Goal: Task Accomplishment & Management: Manage account settings

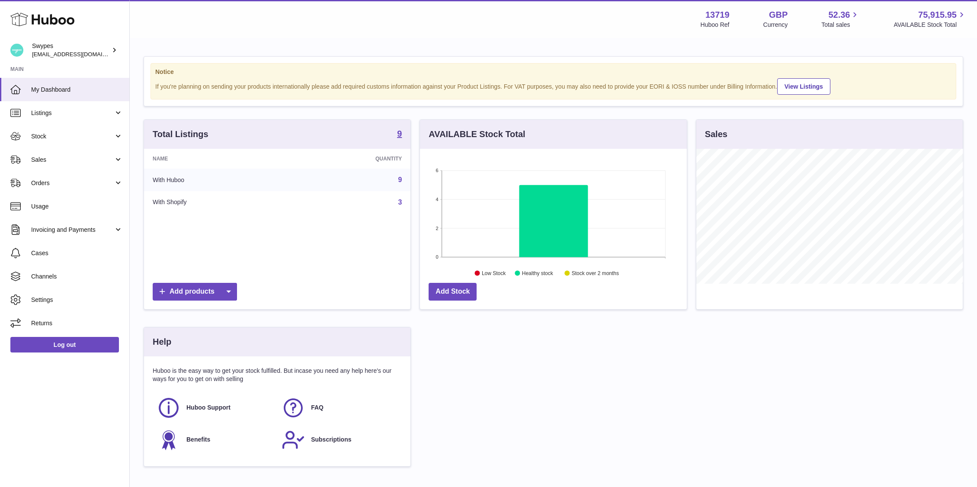
scroll to position [135, 267]
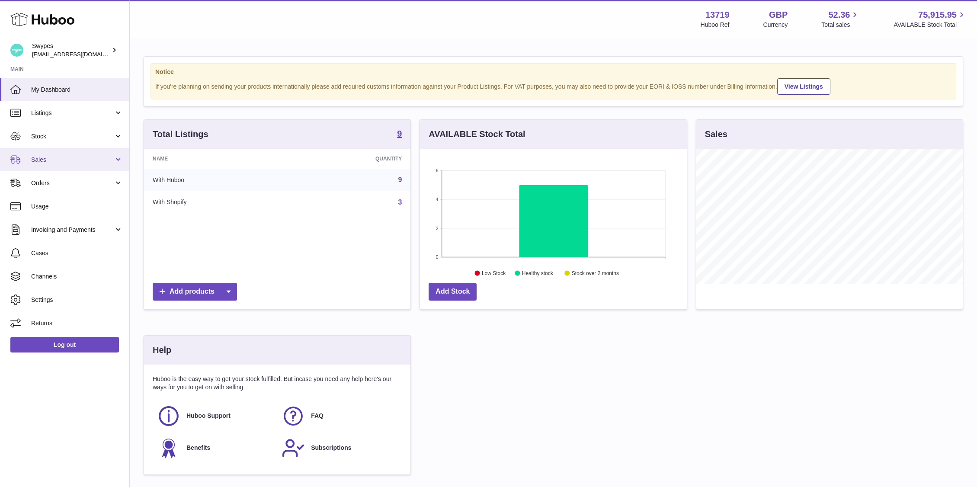
click at [87, 164] on link "Sales" at bounding box center [64, 159] width 129 height 23
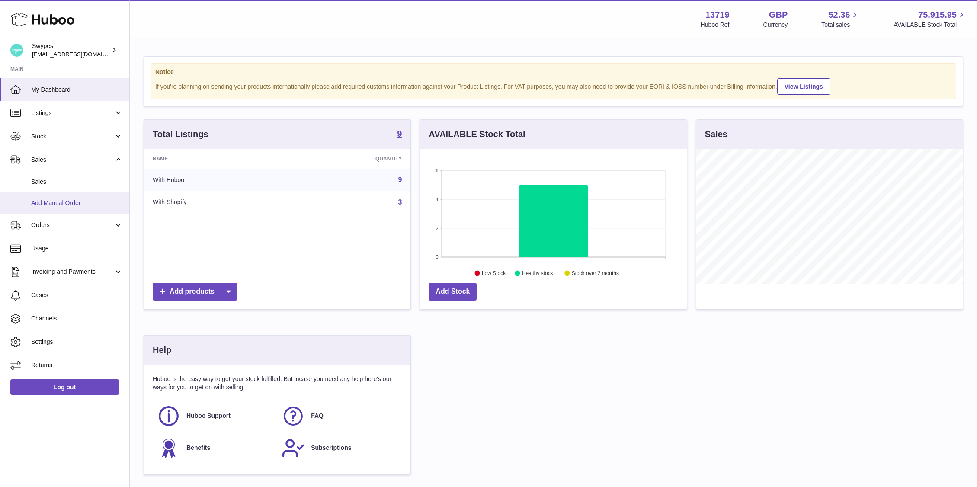
click at [87, 193] on link "Add Manual Order" at bounding box center [64, 203] width 129 height 21
click at [67, 188] on link "Sales" at bounding box center [64, 181] width 129 height 21
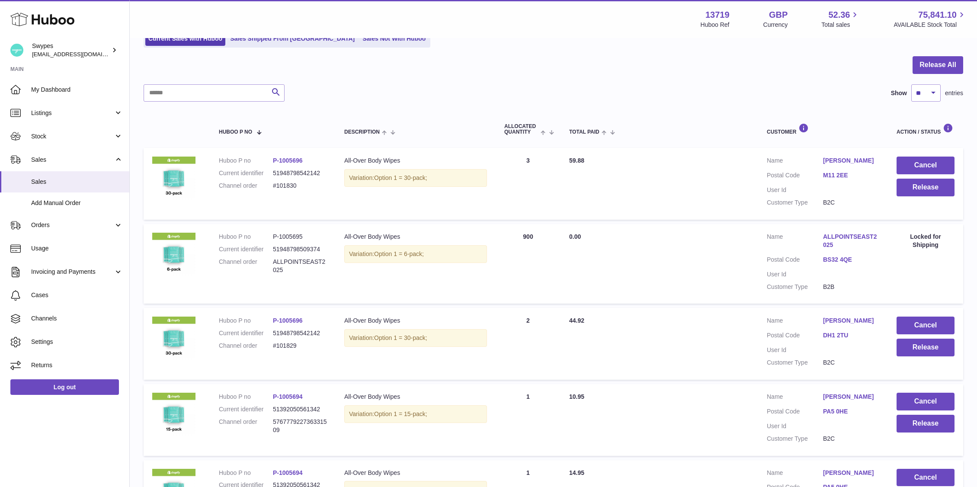
scroll to position [113, 0]
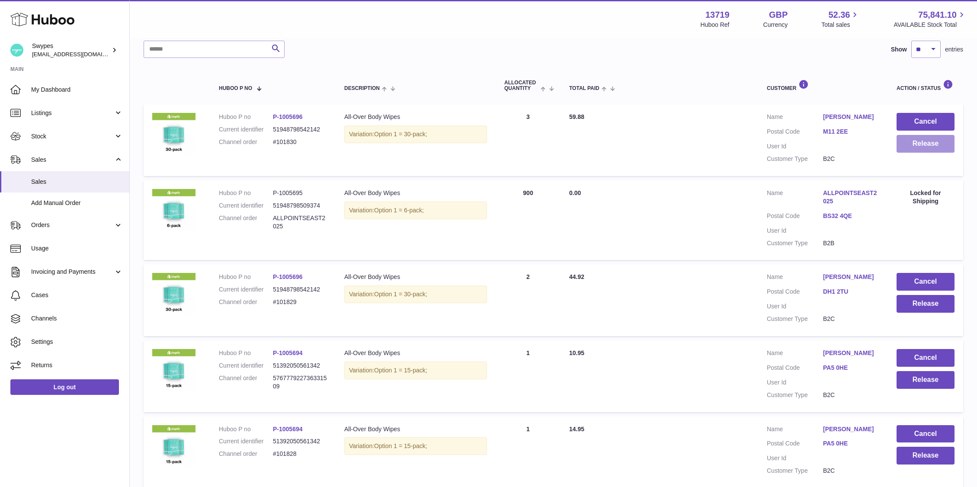
click at [918, 146] on button "Release" at bounding box center [926, 144] width 58 height 18
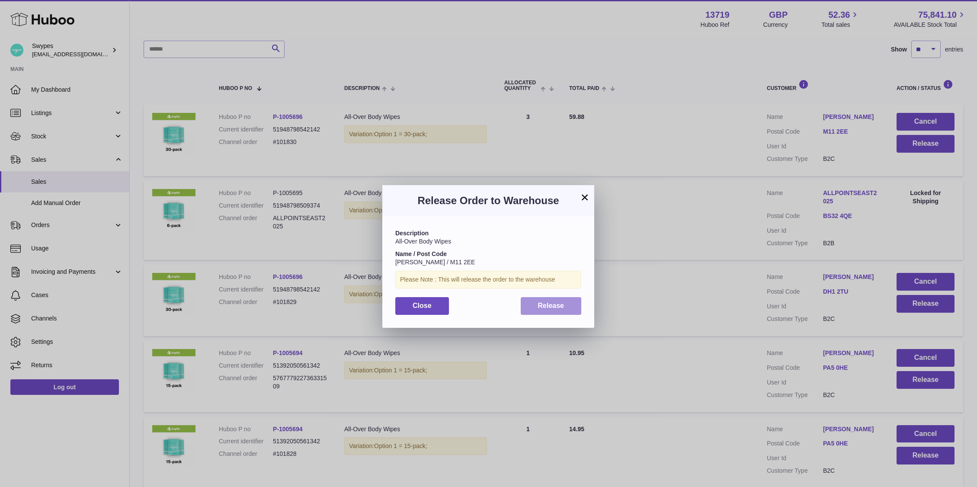
click at [567, 302] on button "Release" at bounding box center [551, 306] width 61 height 18
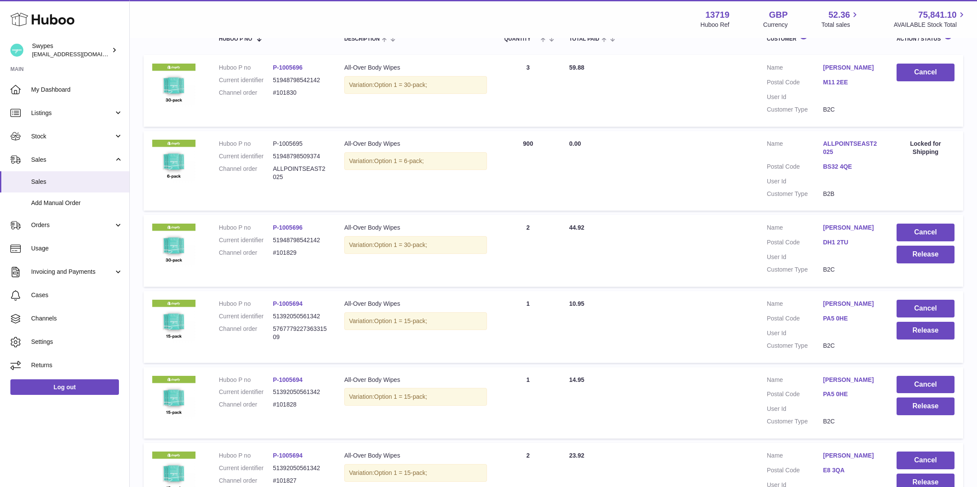
scroll to position [172, 0]
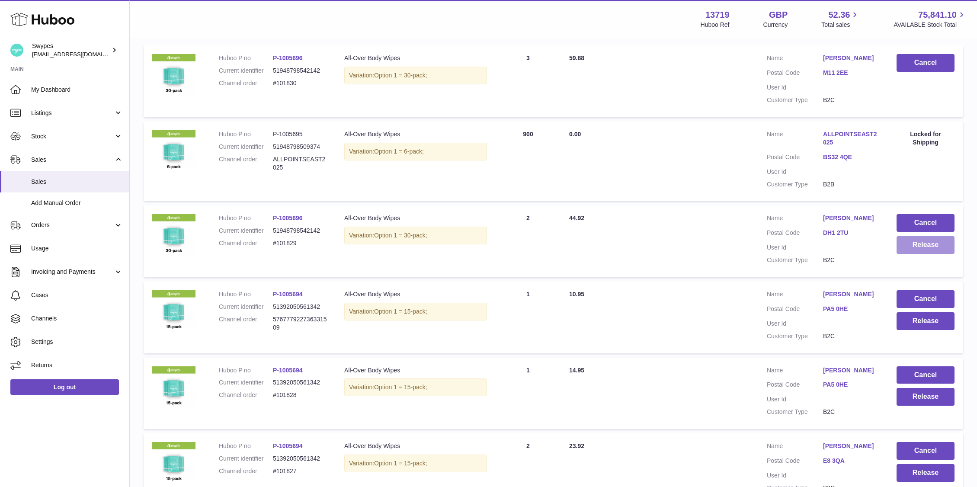
click at [914, 244] on button "Release" at bounding box center [926, 245] width 58 height 18
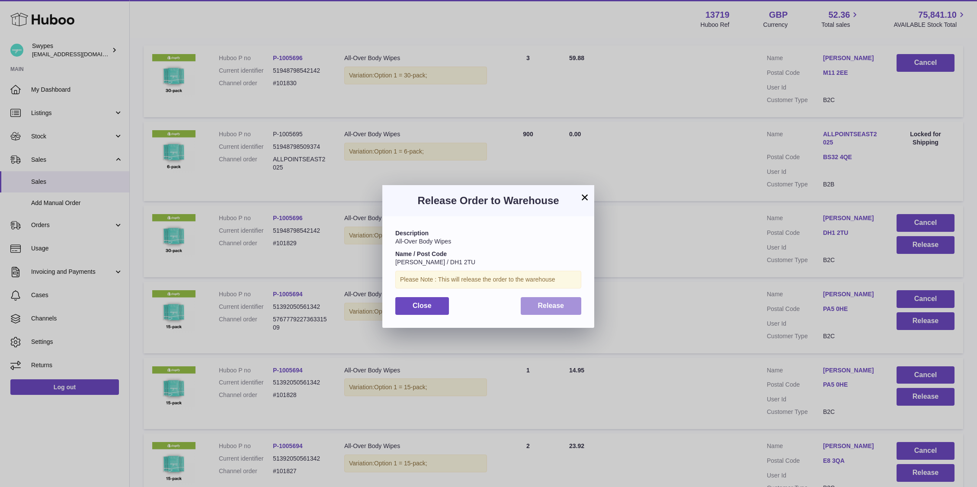
click at [556, 300] on button "Release" at bounding box center [551, 306] width 61 height 18
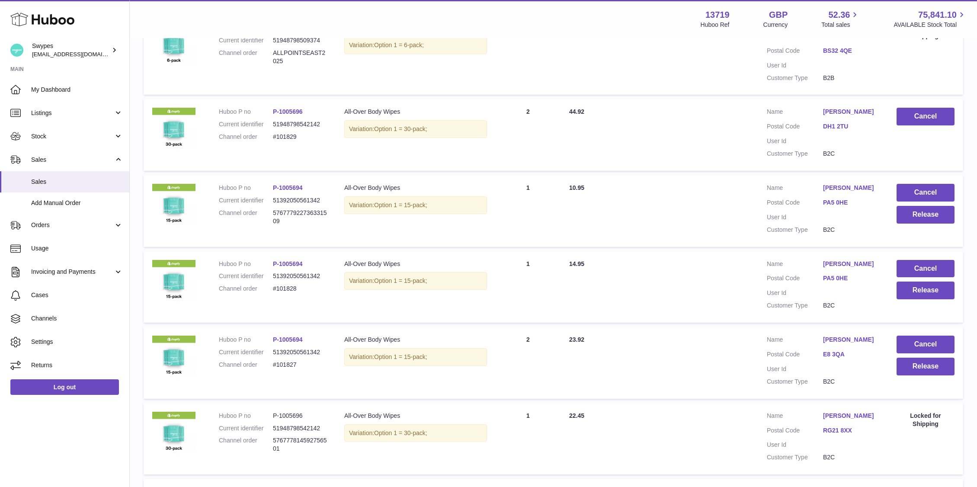
scroll to position [301, 0]
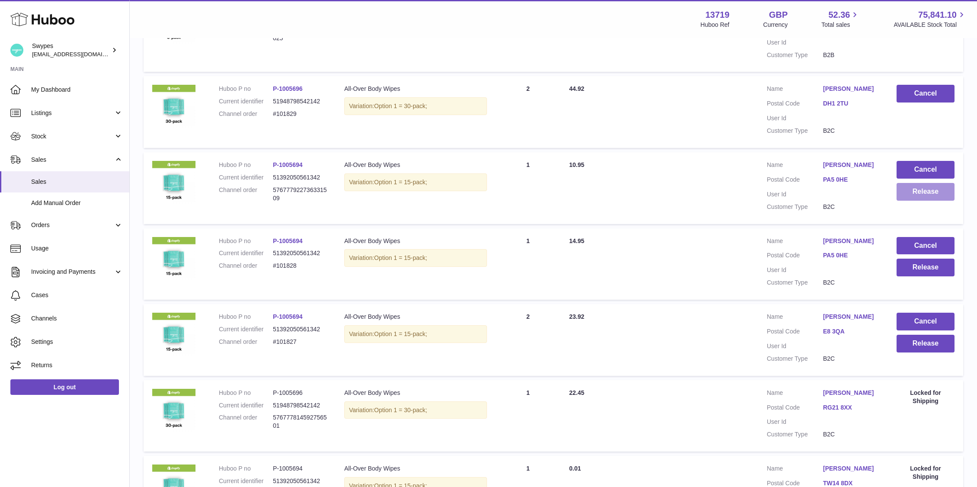
click at [929, 194] on button "Release" at bounding box center [926, 192] width 58 height 18
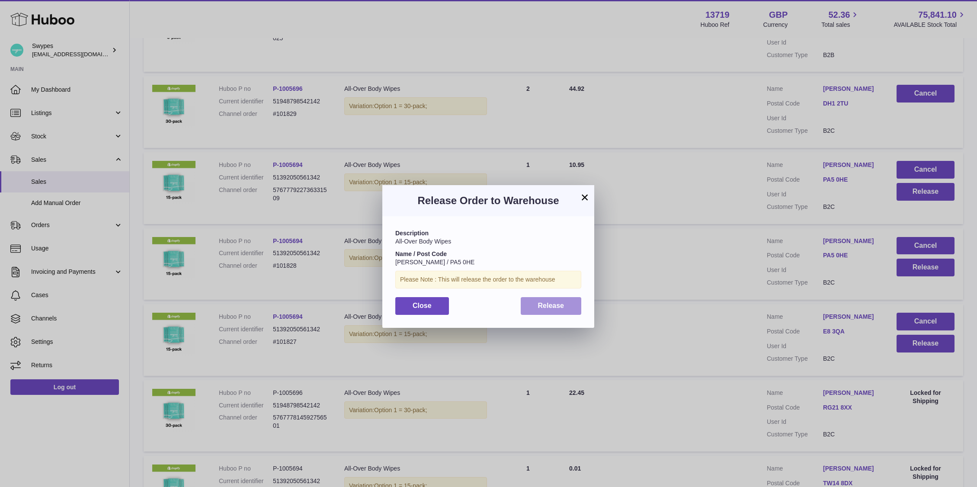
click at [563, 305] on span "Release" at bounding box center [551, 305] width 26 height 7
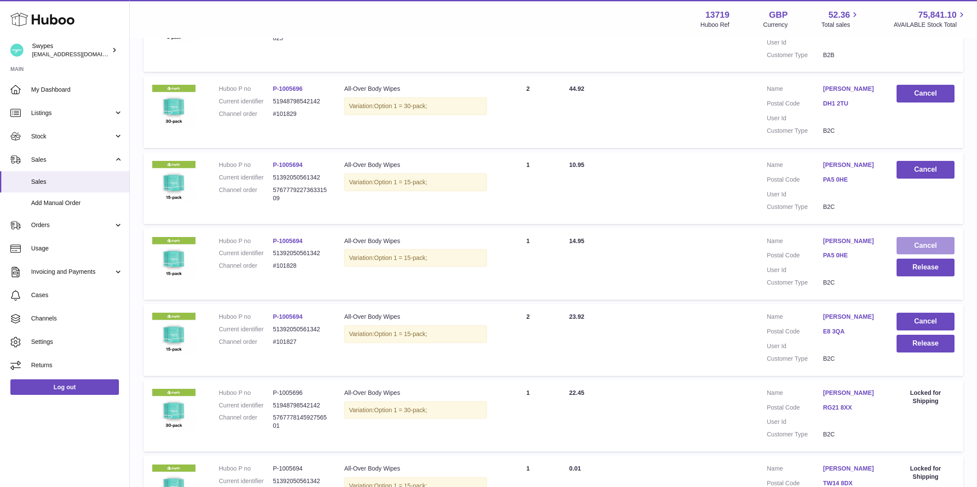
click at [918, 248] on button "Cancel" at bounding box center [926, 246] width 58 height 18
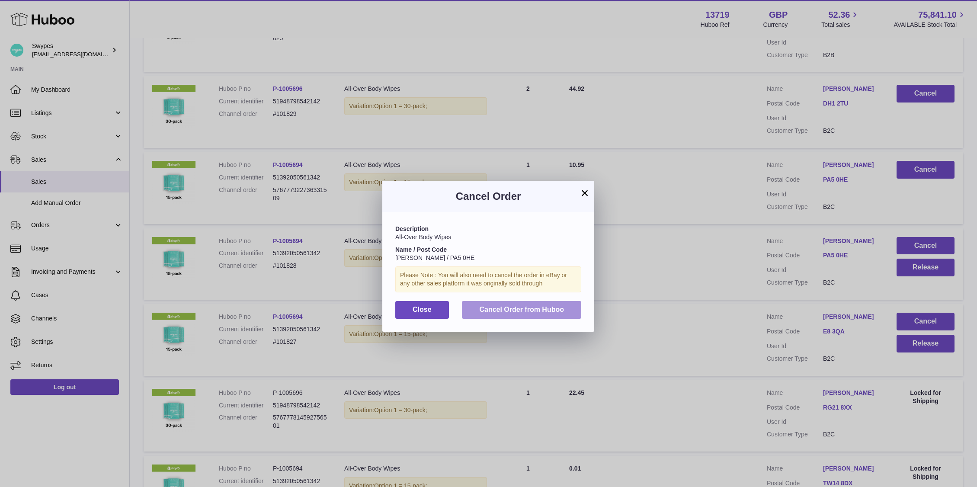
click at [544, 300] on div "Description All-Over Body Wipes Name / Post Code [PERSON_NAME] / PA5 0HE Please…" at bounding box center [488, 271] width 212 height 119
click at [580, 306] on button "Cancel Order from Huboo" at bounding box center [521, 310] width 119 height 18
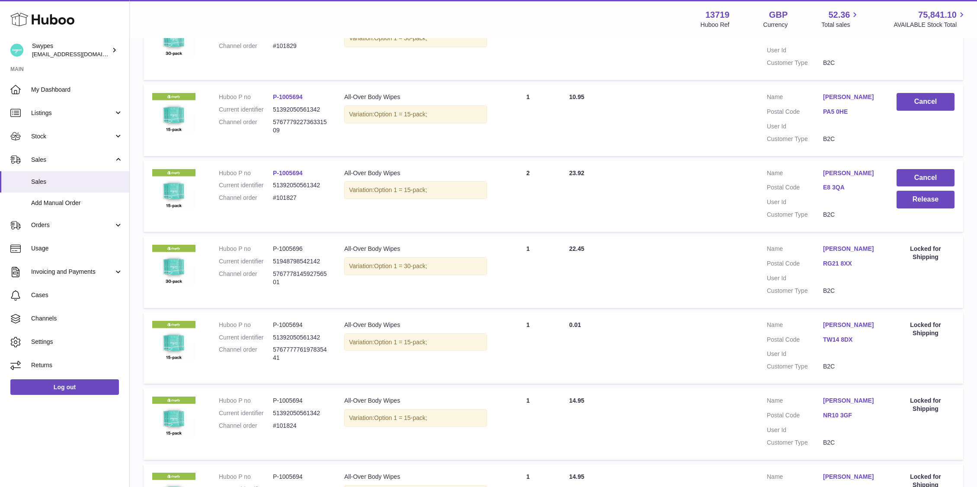
scroll to position [394, 0]
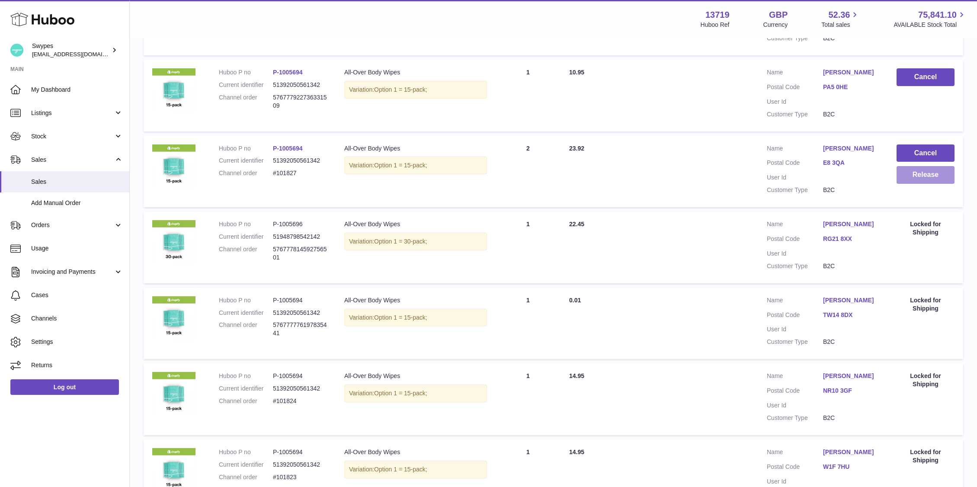
click at [925, 175] on button "Release" at bounding box center [926, 175] width 58 height 18
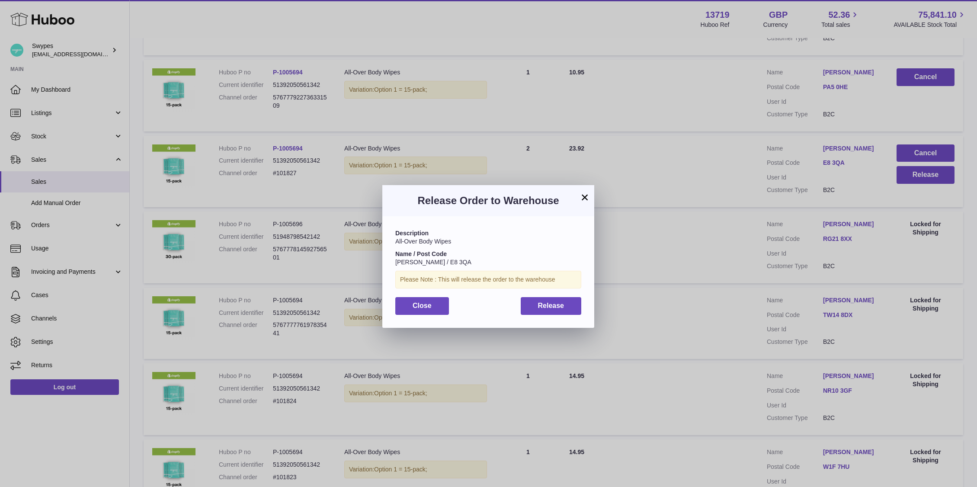
click at [543, 322] on div "Description All-Over Body Wipes Name / Post Code [PERSON_NAME] / E8 3QA Please …" at bounding box center [488, 271] width 212 height 111
click at [543, 308] on span "Release" at bounding box center [551, 305] width 26 height 7
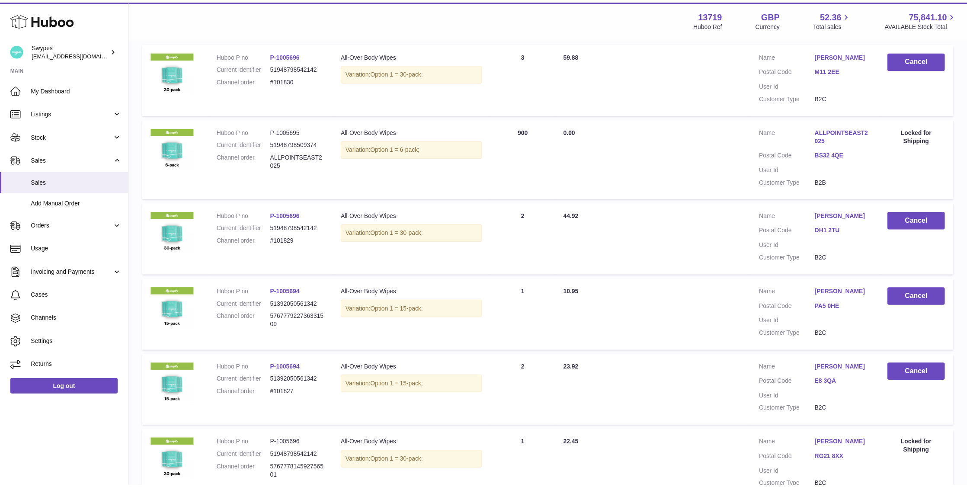
scroll to position [0, 0]
